Goal: Task Accomplishment & Management: Use online tool/utility

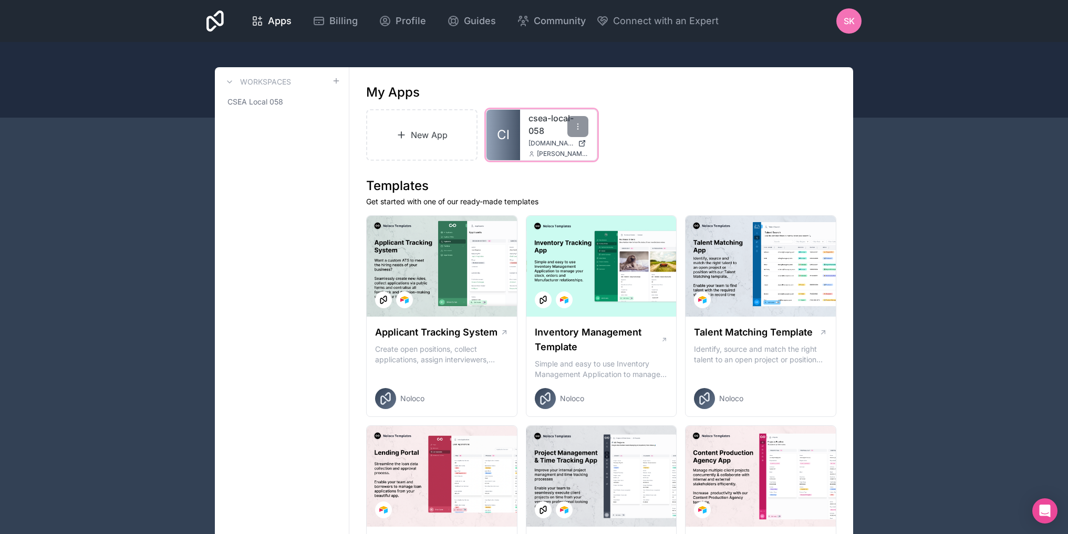
click at [553, 144] on span "[DOMAIN_NAME]" at bounding box center [550, 143] width 45 height 8
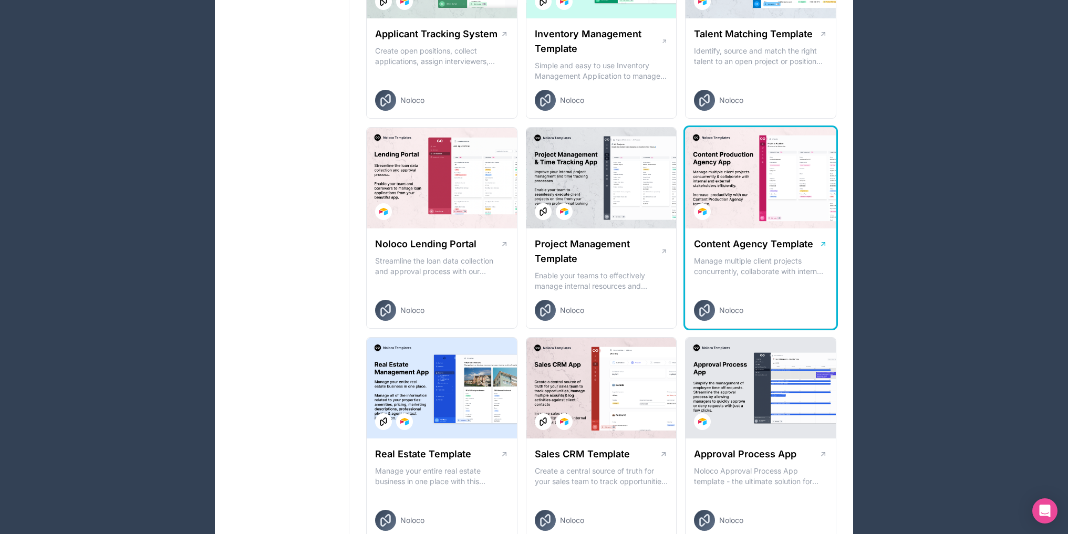
scroll to position [315, 0]
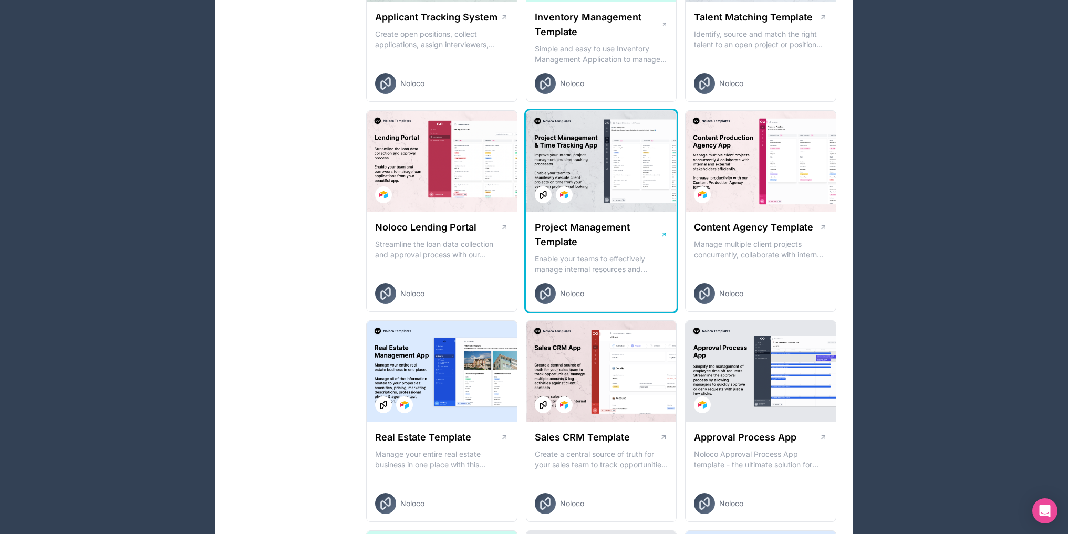
click at [611, 195] on div at bounding box center [601, 161] width 150 height 101
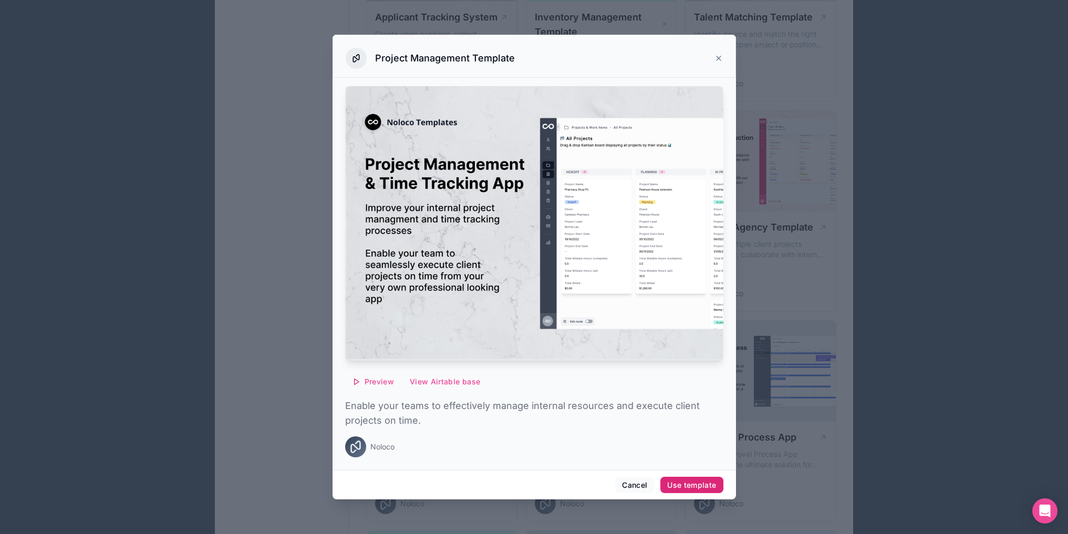
click at [697, 486] on div "Use template" at bounding box center [691, 484] width 49 height 9
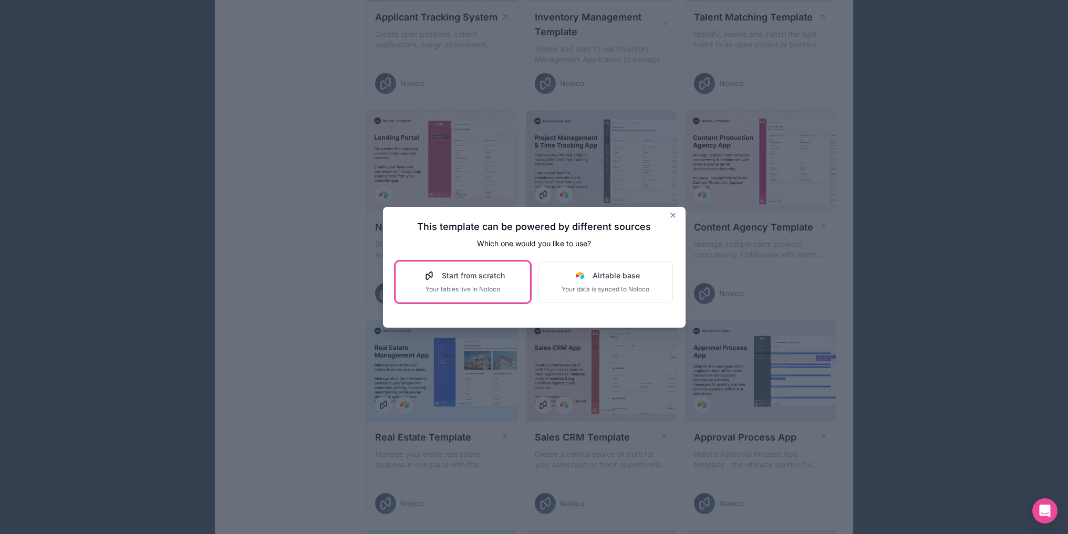
click at [454, 283] on div "Start from scratch Your tables live in Noloco" at bounding box center [463, 281] width 84 height 23
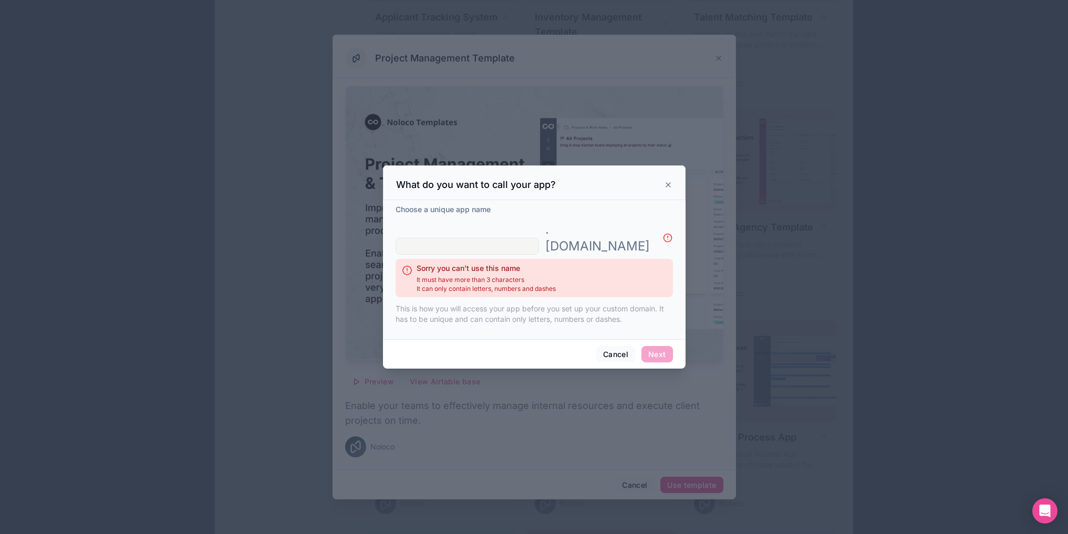
click at [475, 238] on input "text" at bounding box center [466, 246] width 143 height 17
click at [616, 346] on button "Cancel" at bounding box center [615, 354] width 39 height 17
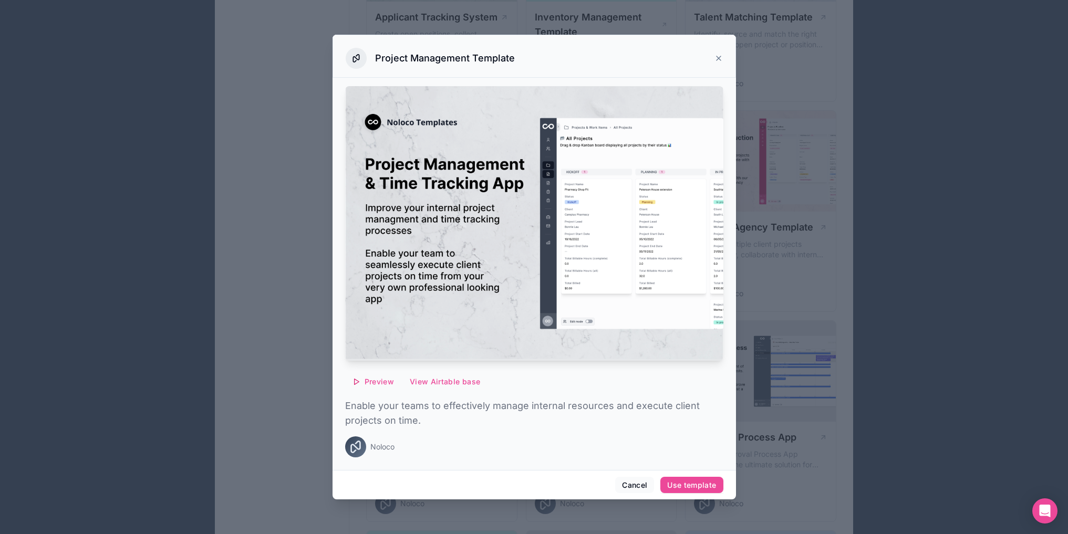
click at [720, 55] on icon at bounding box center [718, 58] width 8 height 8
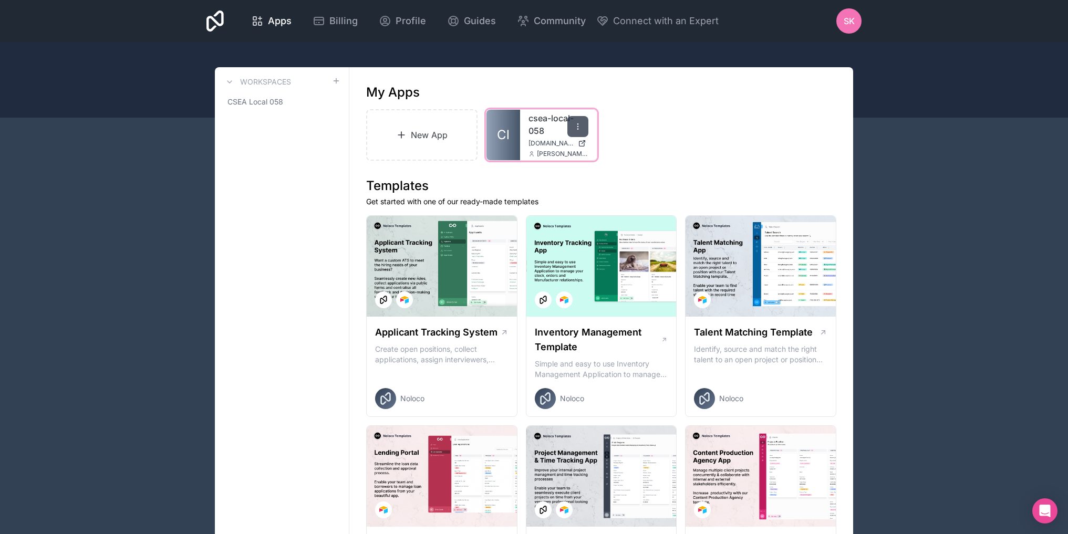
click at [573, 127] on icon at bounding box center [577, 126] width 8 height 8
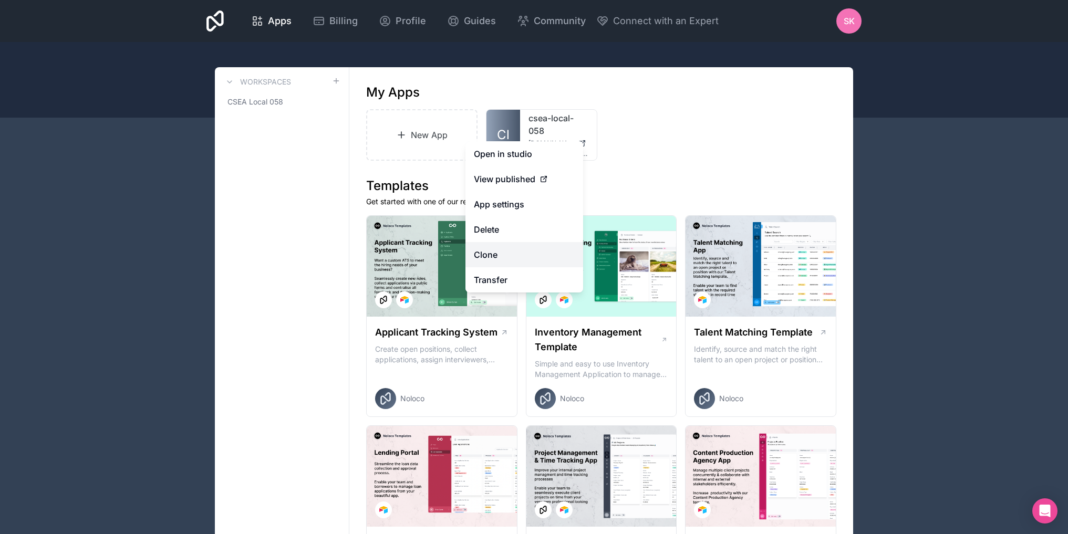
click at [535, 256] on link "Clone" at bounding box center [524, 254] width 118 height 25
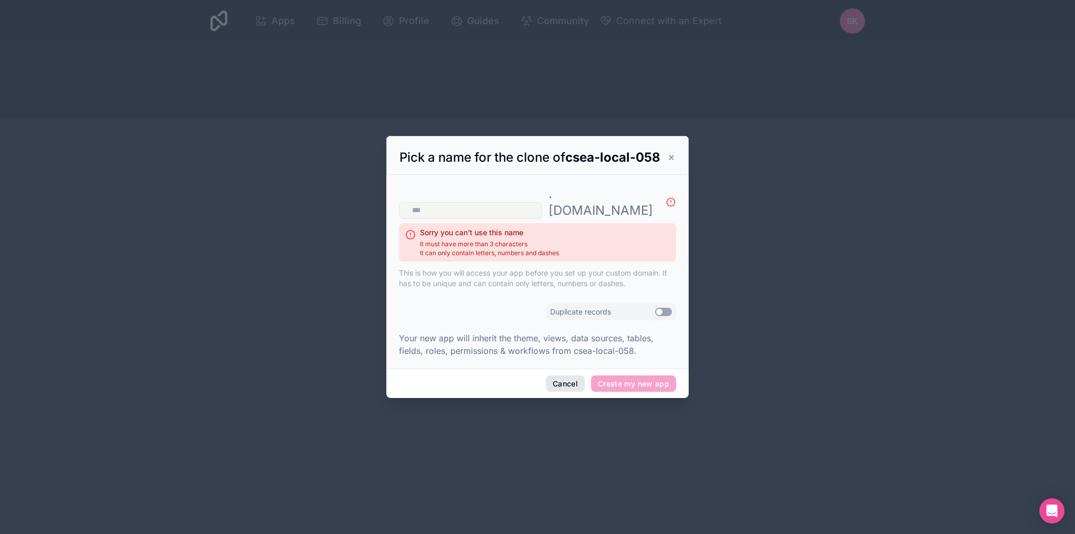
click at [553, 376] on button "Cancel" at bounding box center [565, 383] width 39 height 17
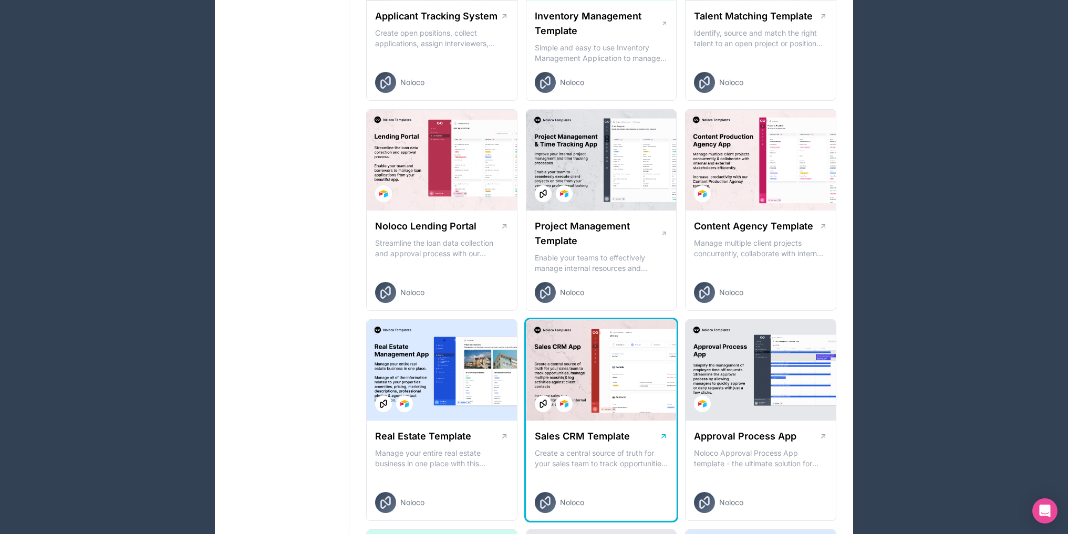
scroll to position [368, 0]
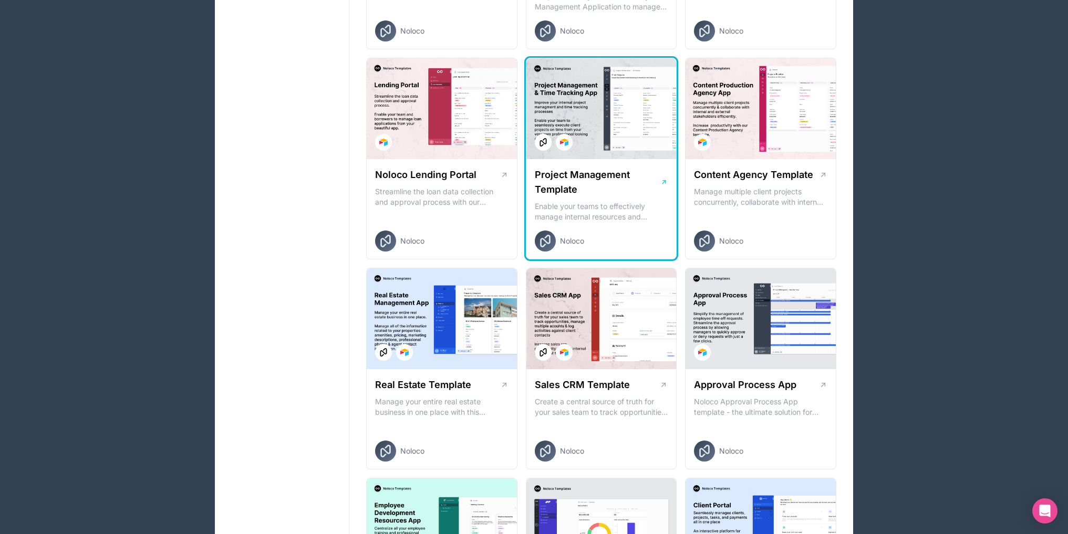
click at [618, 200] on div "Project Management Template Enable your teams to effectively manage internal re…" at bounding box center [601, 209] width 150 height 101
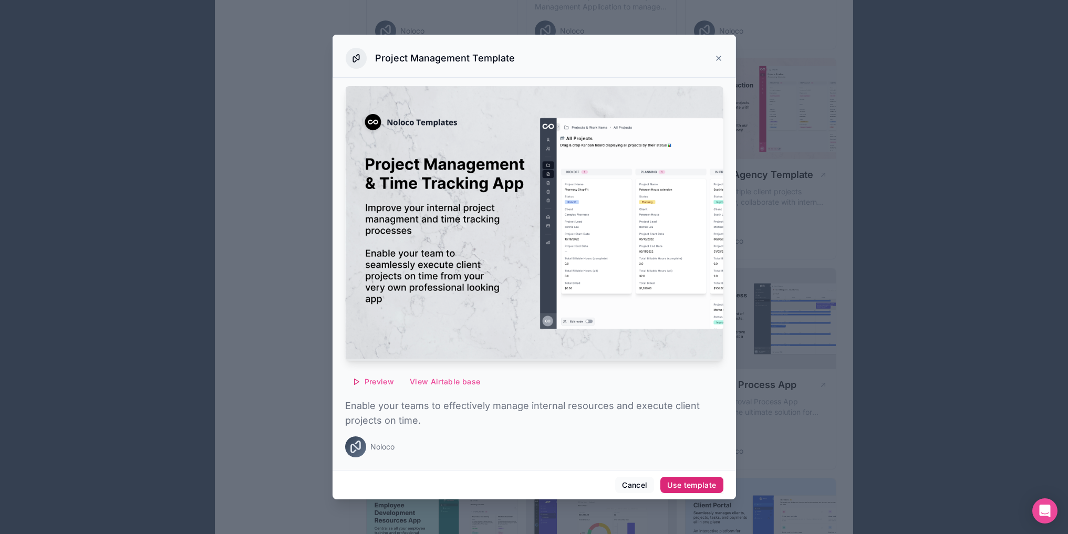
click at [683, 483] on div "Use template" at bounding box center [691, 484] width 49 height 9
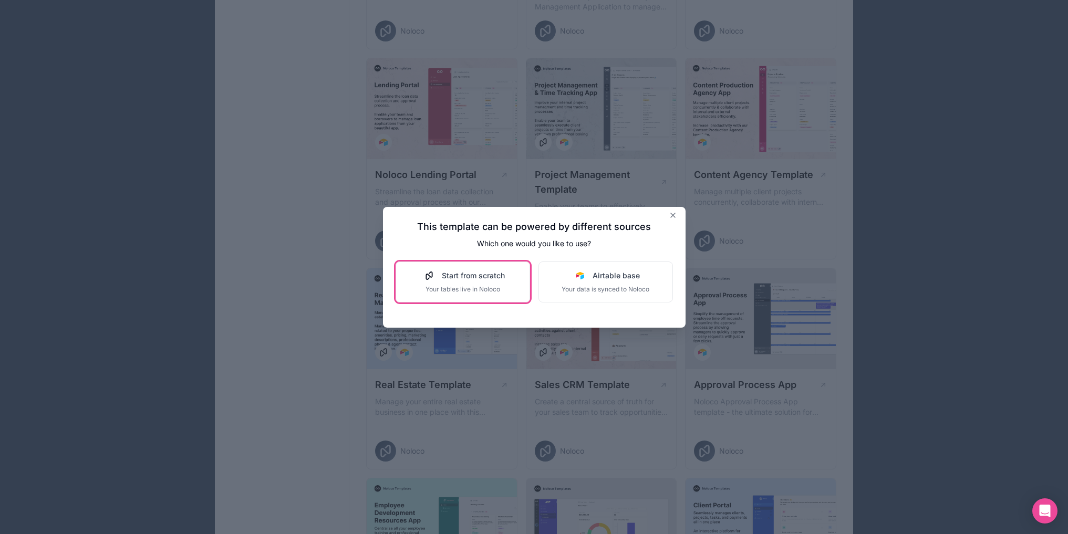
click at [478, 273] on span "Start from scratch" at bounding box center [473, 275] width 63 height 11
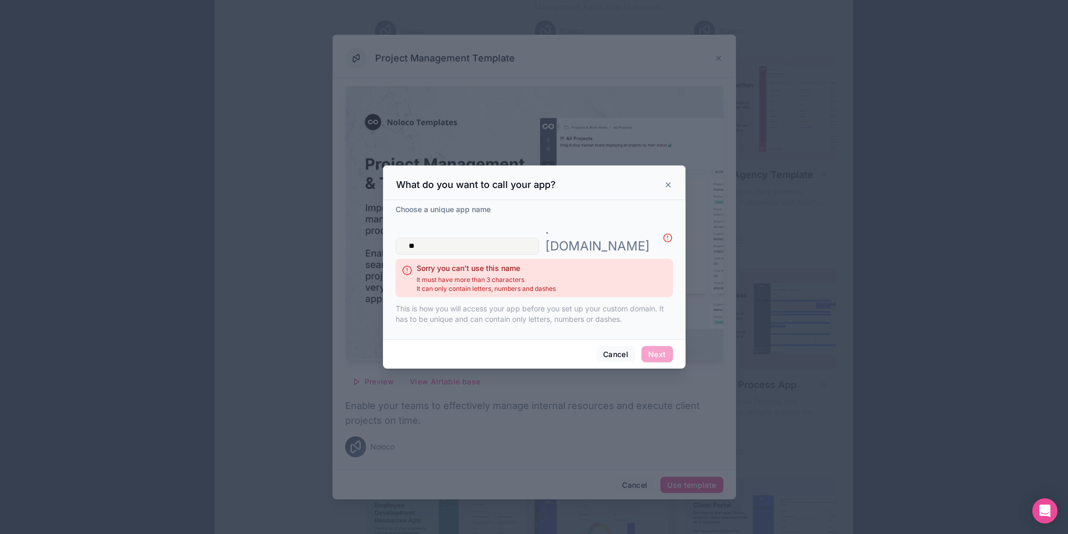
type input "*"
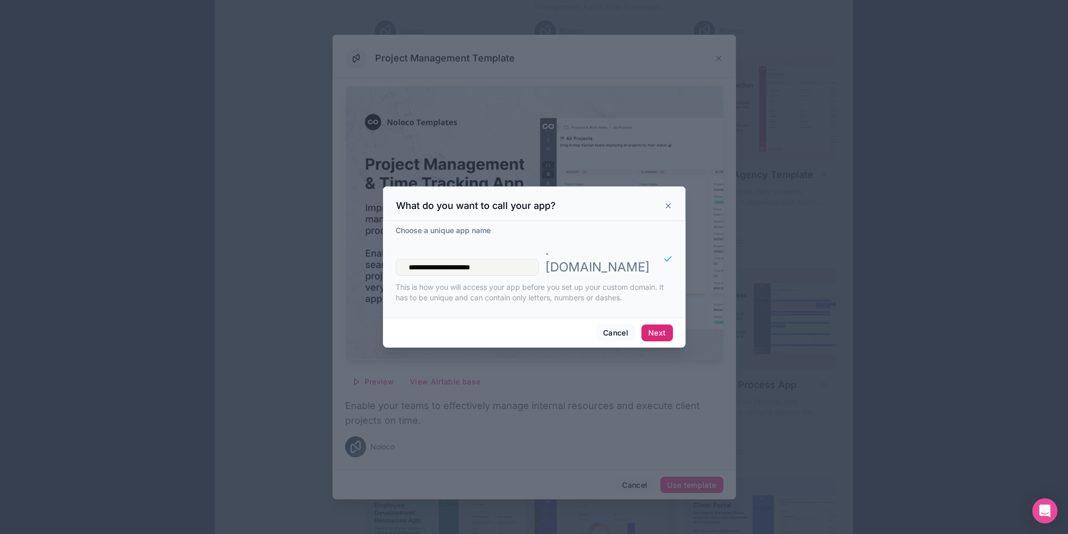
type input "**********"
click at [660, 326] on button "Next" at bounding box center [656, 333] width 31 height 17
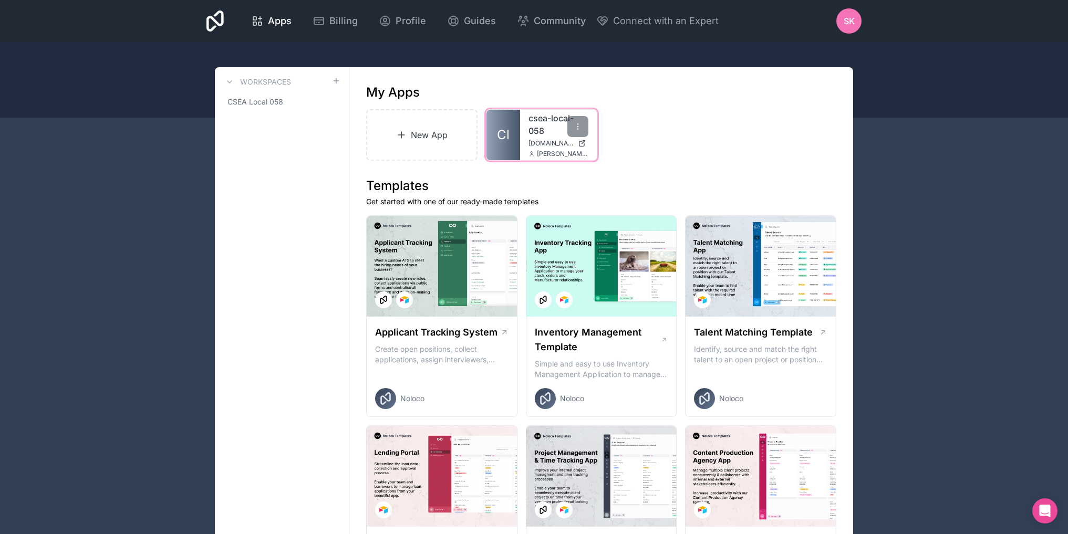
click at [525, 131] on div "csea-local-058 [DOMAIN_NAME] [PERSON_NAME][DOMAIN_NAME][EMAIL_ADDRESS][DOMAIN_N…" at bounding box center [558, 135] width 77 height 50
click at [537, 131] on link "csea-local-058" at bounding box center [558, 124] width 60 height 25
